Goal: Transaction & Acquisition: Purchase product/service

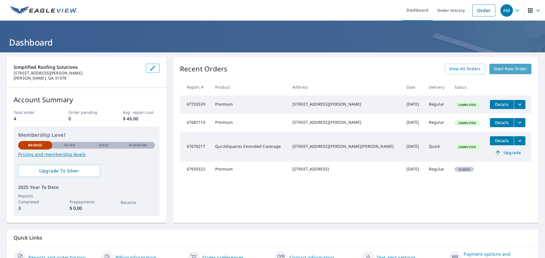
click at [502, 72] on span "Start New Order" at bounding box center [510, 69] width 33 height 7
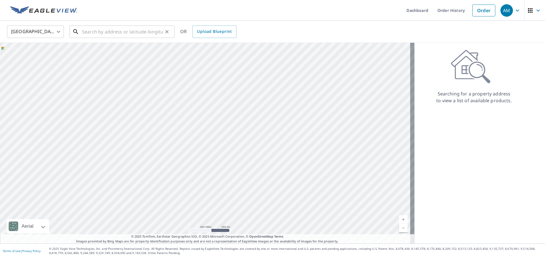
drag, startPoint x: 106, startPoint y: 29, endPoint x: 102, endPoint y: 30, distance: 4.0
click at [102, 30] on input "text" at bounding box center [122, 32] width 81 height 16
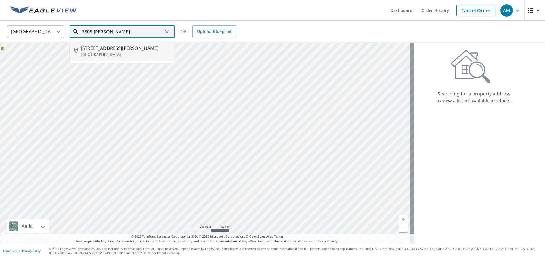
click at [99, 47] on span "[STREET_ADDRESS][PERSON_NAME]" at bounding box center [125, 48] width 89 height 7
type input "[STREET_ADDRESS][PERSON_NAME]"
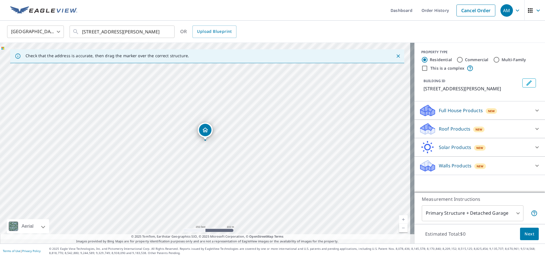
scroll to position [2, 0]
click at [533, 133] on icon at bounding box center [536, 129] width 7 height 7
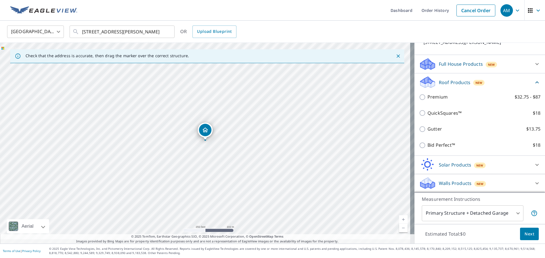
scroll to position [57, 0]
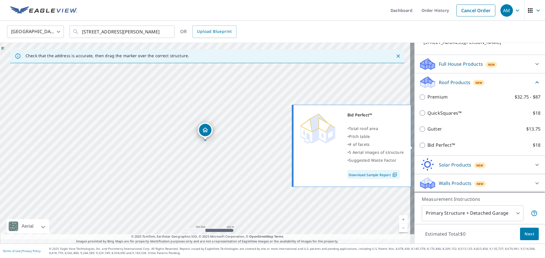
click at [420, 148] on input "Bid Perfect™ $18" at bounding box center [423, 145] width 9 height 7
checkbox input "true"
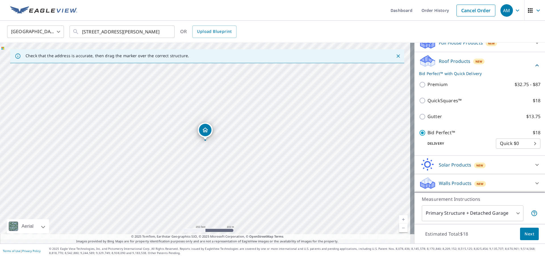
scroll to position [92, 0]
click at [519, 210] on body "AM AM Dashboard Order History Cancel Order AM [GEOGRAPHIC_DATA] [GEOGRAPHIC_DAT…" at bounding box center [272, 129] width 545 height 258
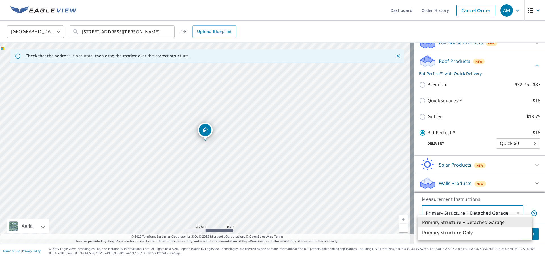
click at [474, 235] on li "Primary Structure Only" at bounding box center [474, 233] width 115 height 10
type input "2"
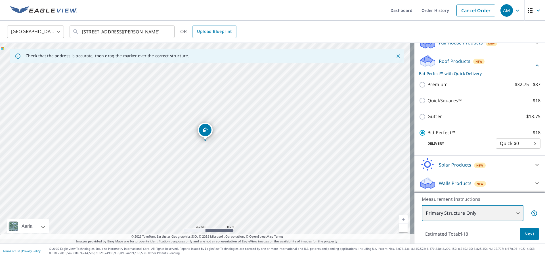
scroll to position [88, 0]
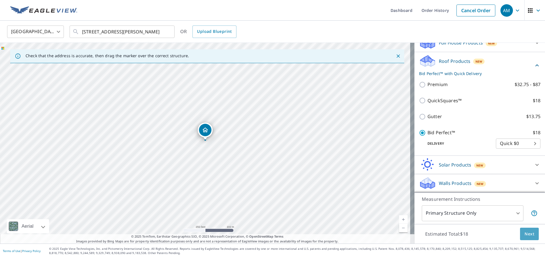
click at [524, 236] on span "Next" at bounding box center [529, 234] width 10 height 7
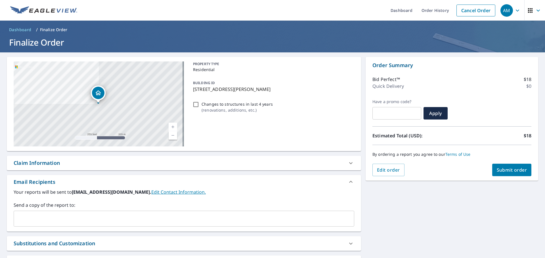
click at [504, 172] on span "Submit order" at bounding box center [512, 170] width 30 height 6
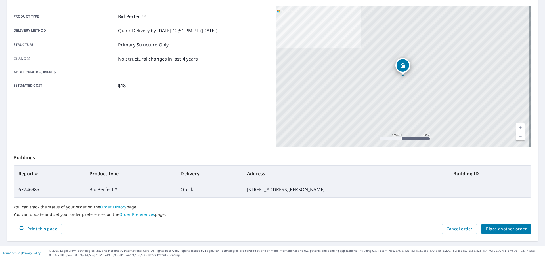
scroll to position [77, 0]
